Goal: Find specific fact: Find specific fact

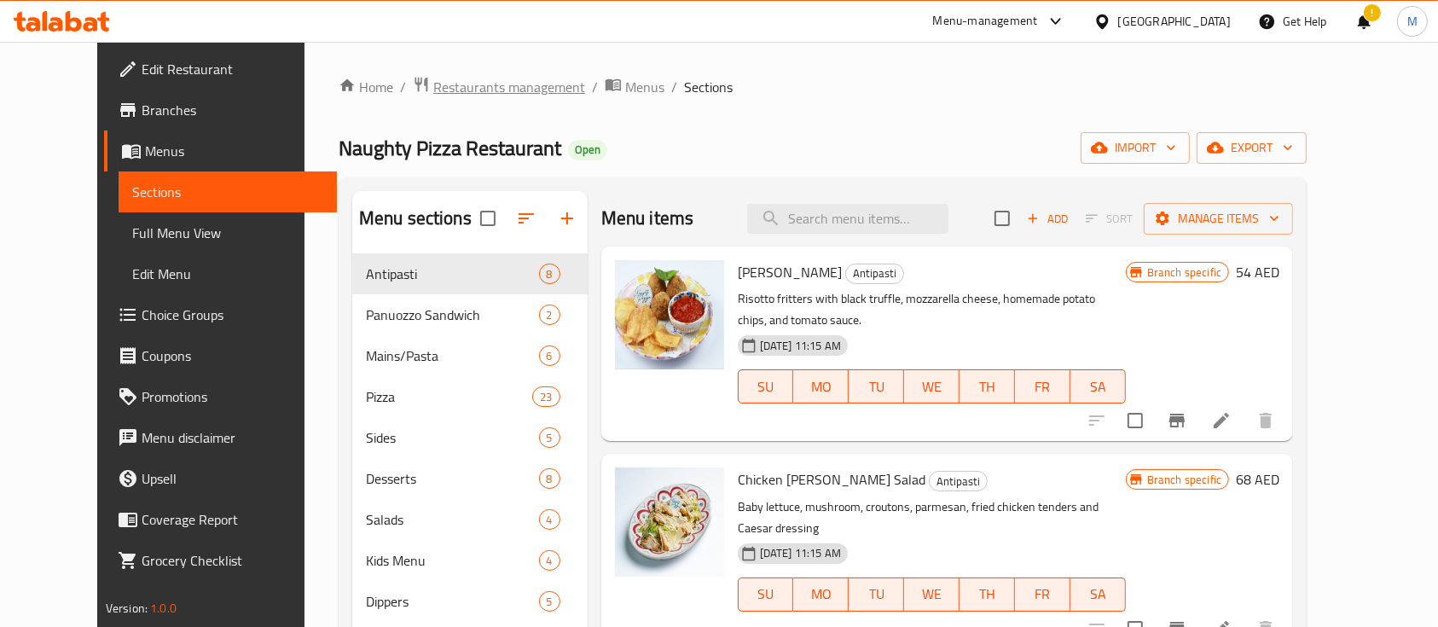
scroll to position [852, 0]
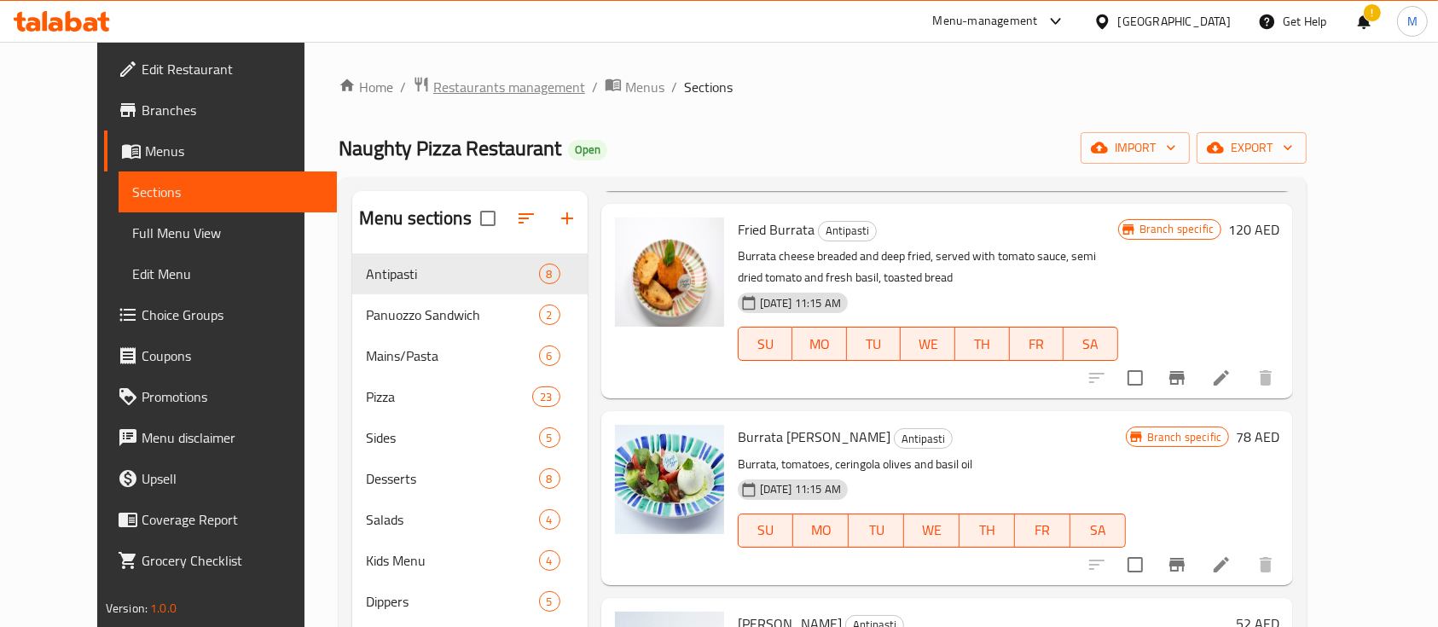
click at [477, 85] on span "Restaurants management" at bounding box center [509, 87] width 152 height 20
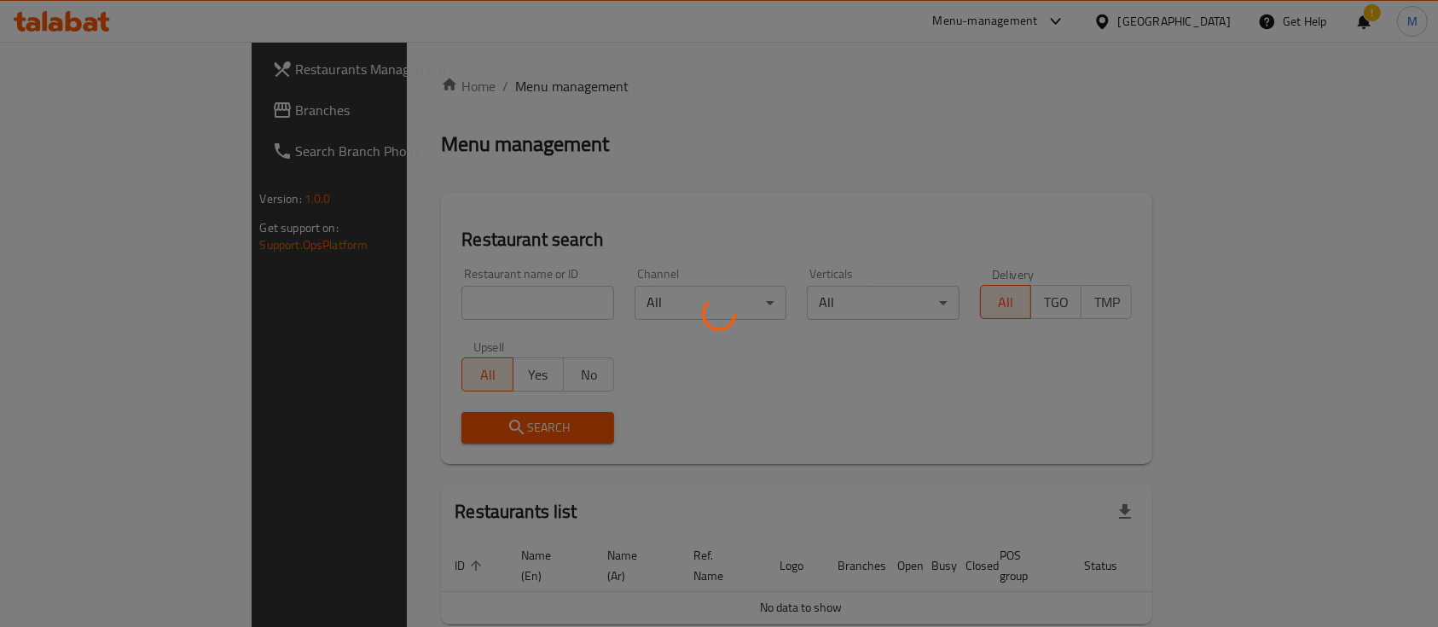
click at [448, 291] on div at bounding box center [719, 313] width 1438 height 627
click at [451, 309] on div at bounding box center [719, 313] width 1438 height 627
click at [447, 304] on div at bounding box center [719, 313] width 1438 height 627
click at [438, 304] on div at bounding box center [719, 313] width 1438 height 627
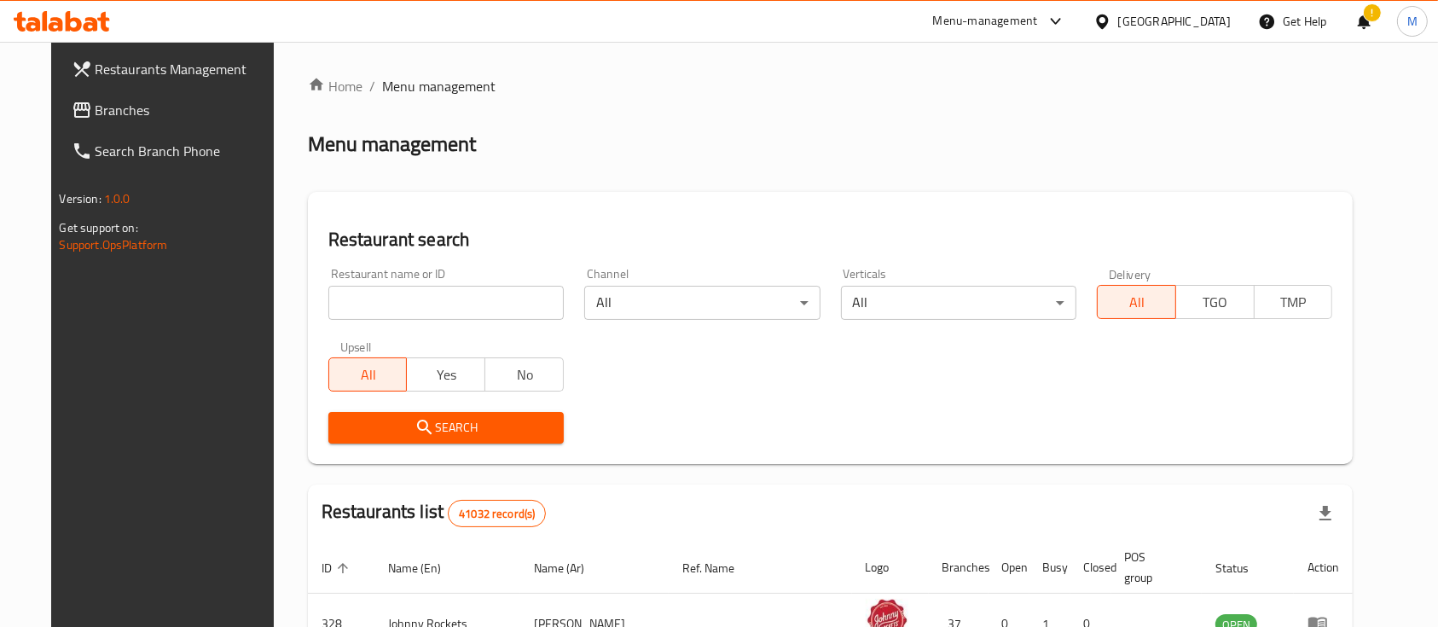
click at [438, 304] on input "search" at bounding box center [445, 303] width 235 height 34
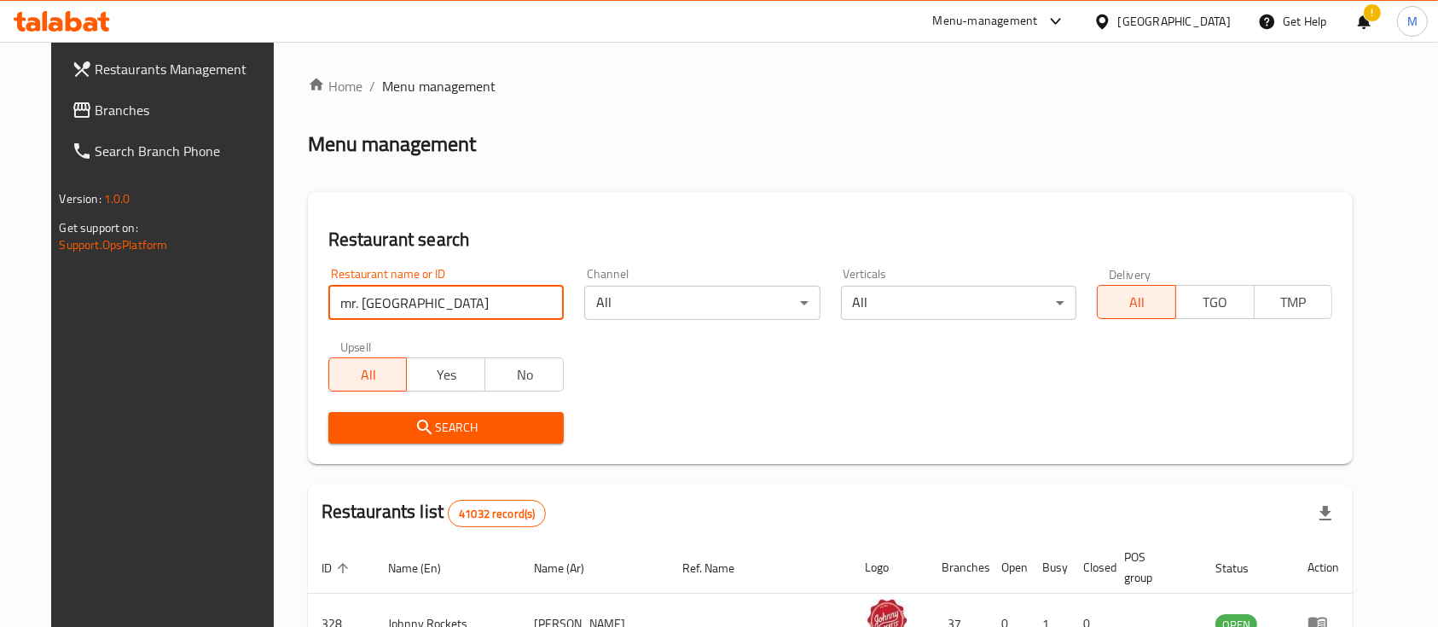
type input "mr. [GEOGRAPHIC_DATA]"
click button "Search" at bounding box center [445, 428] width 235 height 32
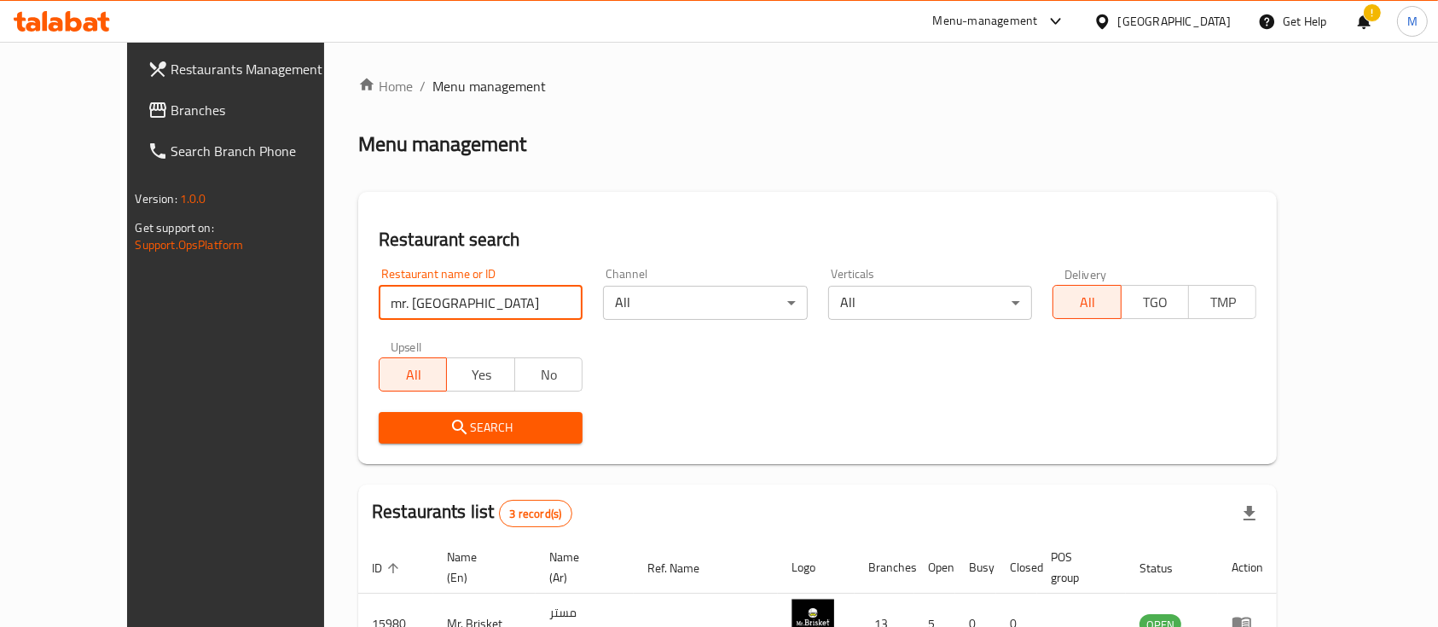
scroll to position [218, 0]
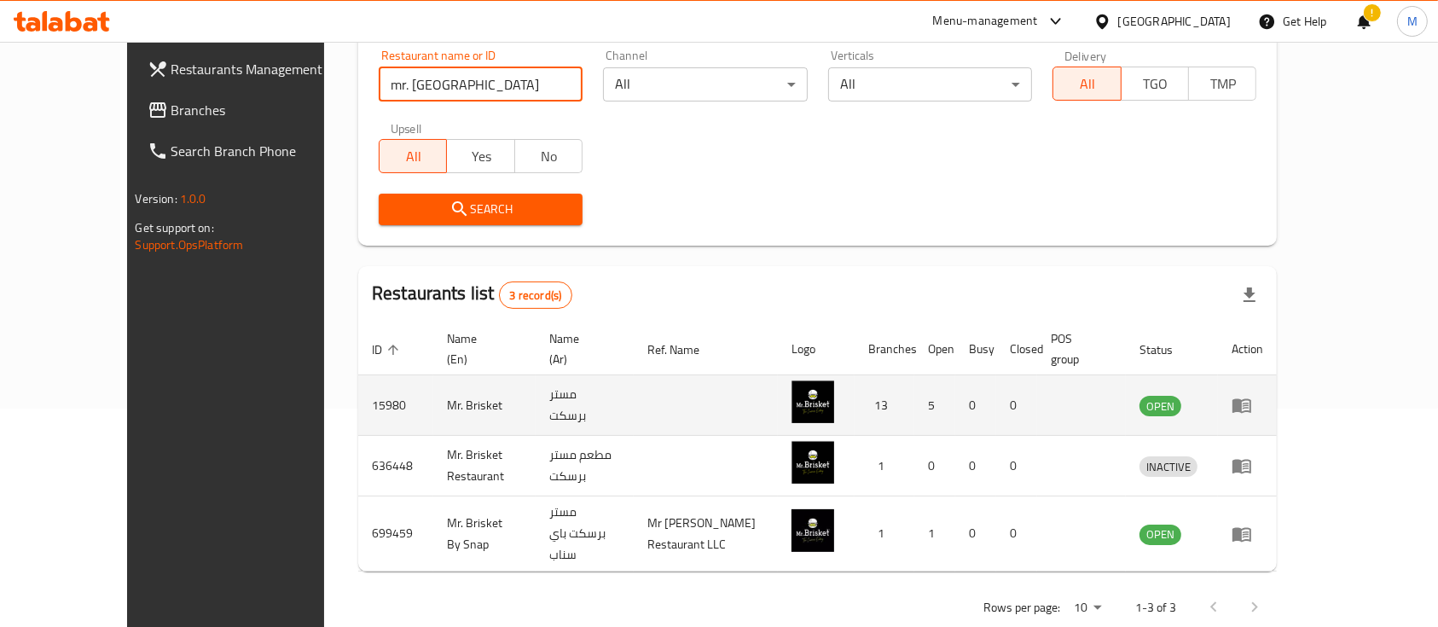
click at [358, 391] on td "15980" at bounding box center [395, 405] width 75 height 61
copy td "15980"
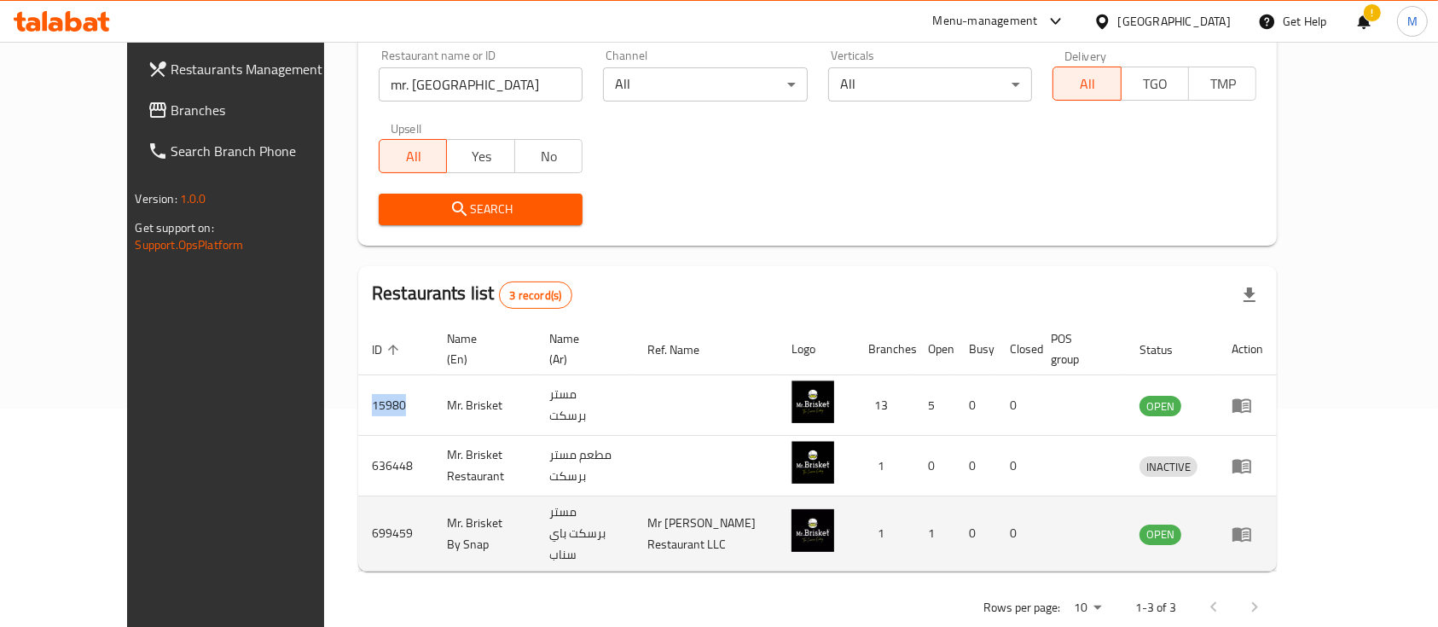
click at [358, 518] on td "699459" at bounding box center [395, 533] width 75 height 75
copy td "699459"
